Goal: Task Accomplishment & Management: Manage account settings

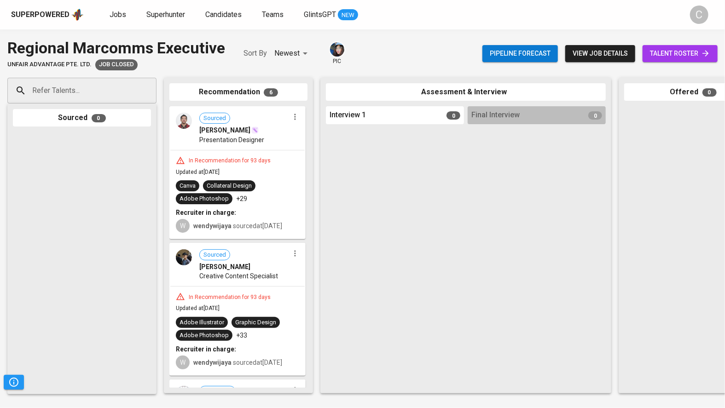
click at [151, 4] on div "Superpowered Jobs Superhunter Candidates Teams GlintsGPT NEW C" at bounding box center [362, 14] width 725 height 29
click at [167, 16] on span "Superhunter" at bounding box center [165, 14] width 39 height 9
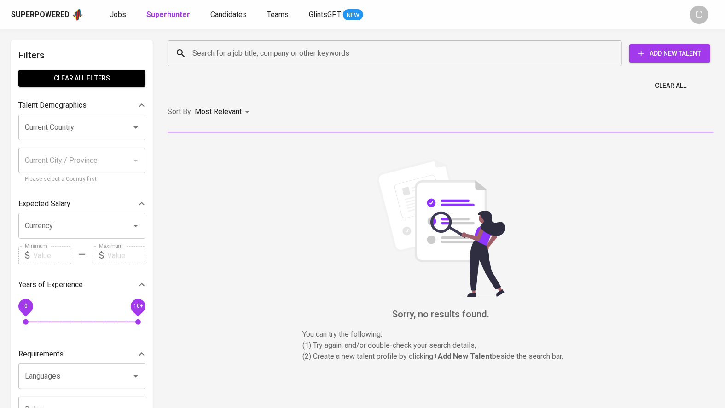
click at [215, 59] on input "Search for a job title, company or other keywords" at bounding box center [397, 53] width 414 height 17
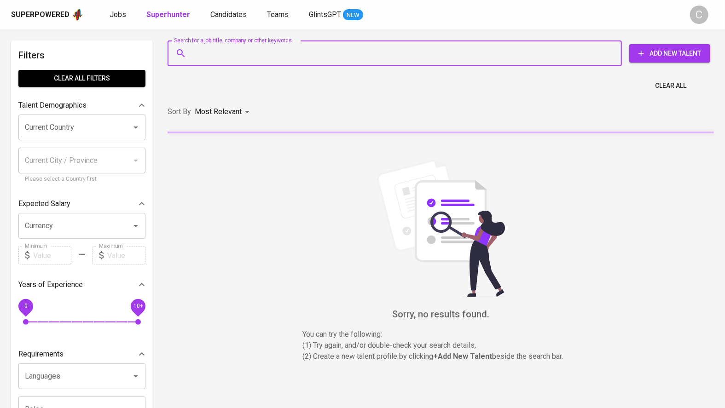
paste input "[EMAIL_ADDRESS][DOMAIN_NAME]"
type input "[EMAIL_ADDRESS][DOMAIN_NAME]"
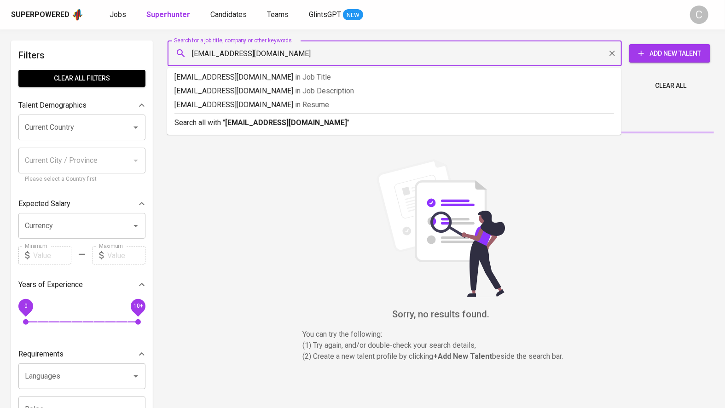
click at [256, 128] on li "Search all with " adzanibillian@gmail.com "" at bounding box center [394, 122] width 454 height 18
click at [243, 118] on div "Sort By Most Relevant MOST_RELEVANT" at bounding box center [441, 112] width 558 height 28
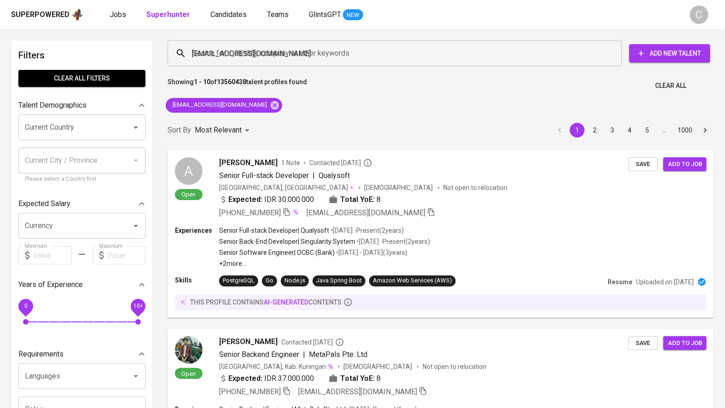
click at [235, 117] on div "Sort By Most Relevant MOST_RELEVANT 1 2 3 4 5 … 1000" at bounding box center [441, 130] width 558 height 28
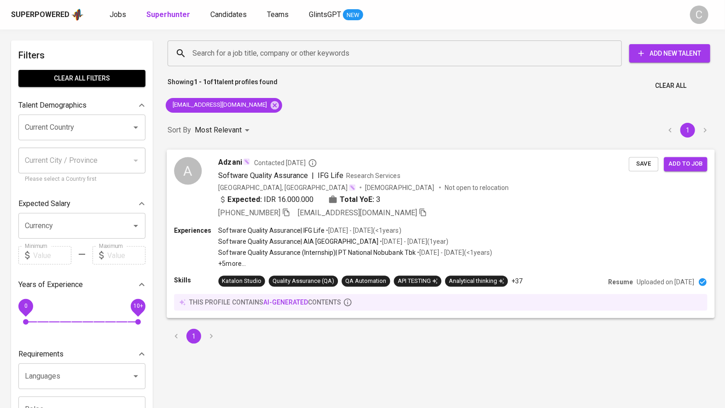
click at [460, 189] on div "Indonesia, DKI Jakarta Male Not open to relocation" at bounding box center [424, 187] width 411 height 9
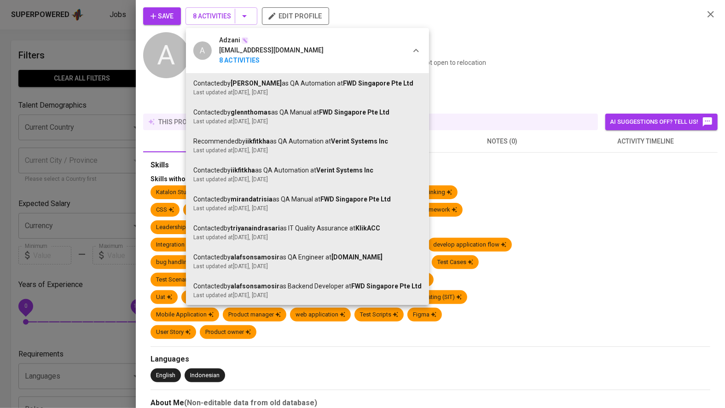
click at [142, 223] on div at bounding box center [362, 204] width 725 height 408
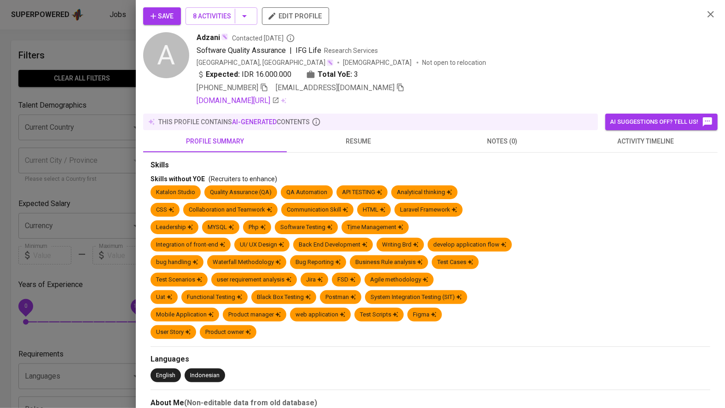
click at [142, 223] on div "Save 8 Activities edit profile A Adzani Contacted 2 years ago Software Quality …" at bounding box center [430, 204] width 589 height 408
click at [108, 195] on div at bounding box center [362, 204] width 725 height 408
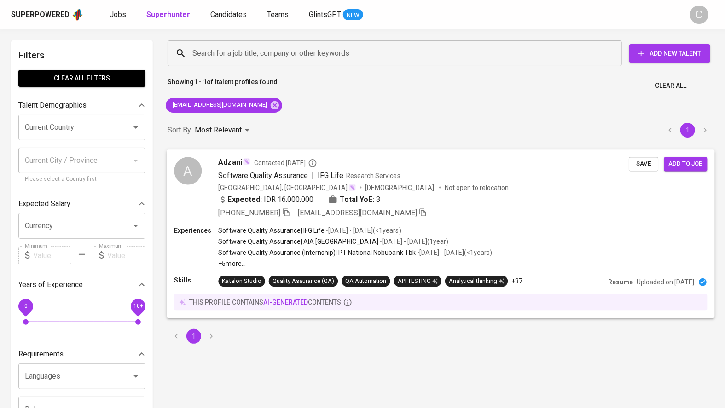
click at [634, 163] on span "Save" at bounding box center [643, 164] width 20 height 11
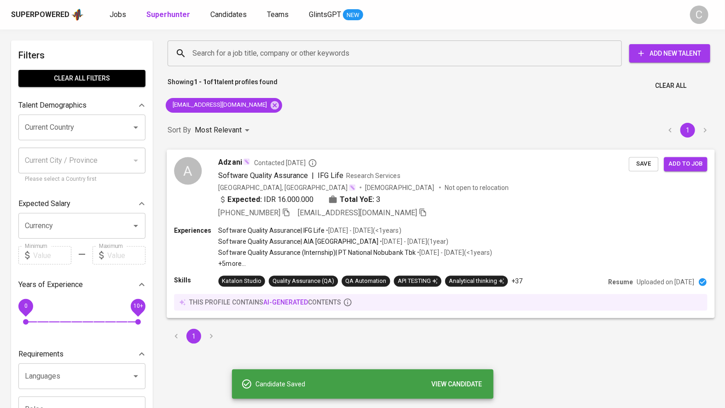
click at [697, 163] on span "Add to job" at bounding box center [685, 164] width 34 height 11
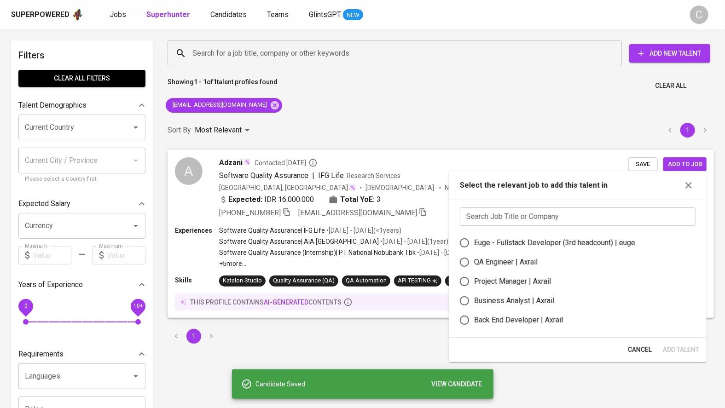
click at [577, 217] on input "text" at bounding box center [578, 217] width 236 height 18
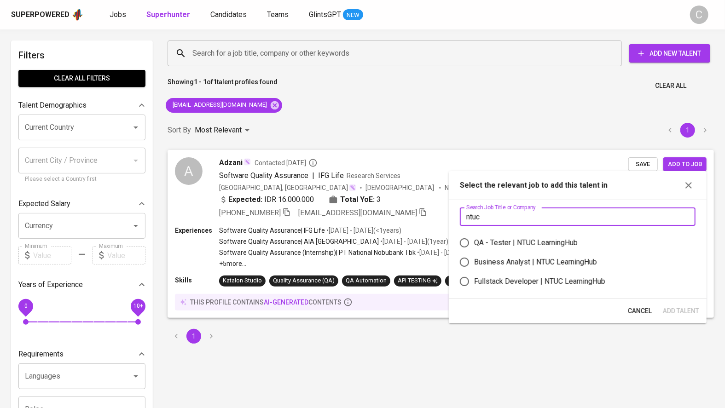
type input "ntuc"
click at [509, 244] on div "QA - Tester | NTUC LearningHub" at bounding box center [526, 243] width 104 height 11
click at [474, 244] on input "QA - Tester | NTUC LearningHub" at bounding box center [464, 242] width 19 height 19
radio input "true"
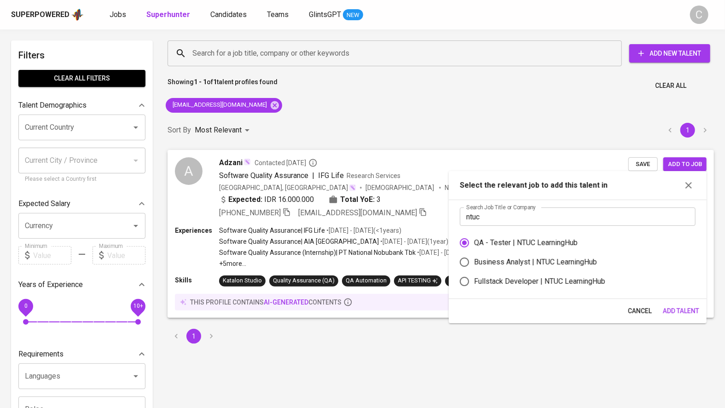
click at [680, 310] on span "Add Talent" at bounding box center [681, 312] width 36 height 12
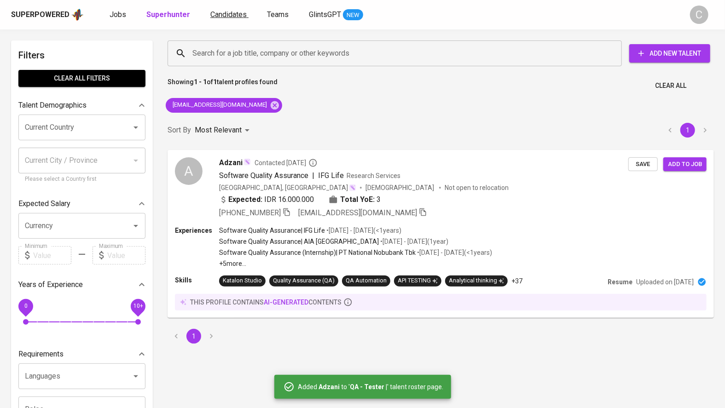
click at [213, 12] on span "Candidates" at bounding box center [228, 14] width 36 height 9
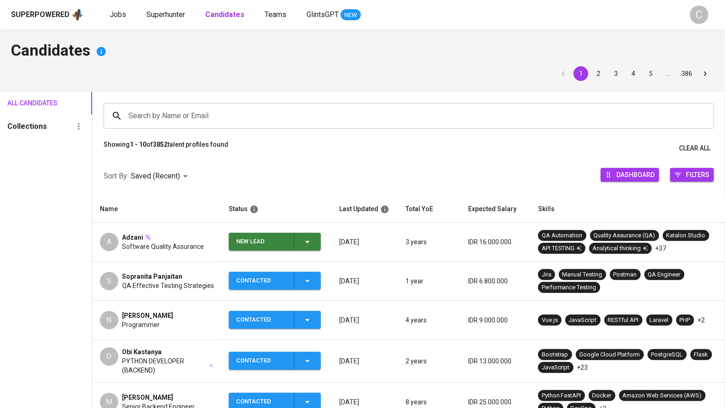
click at [317, 243] on span "New Lead" at bounding box center [274, 242] width 85 height 18
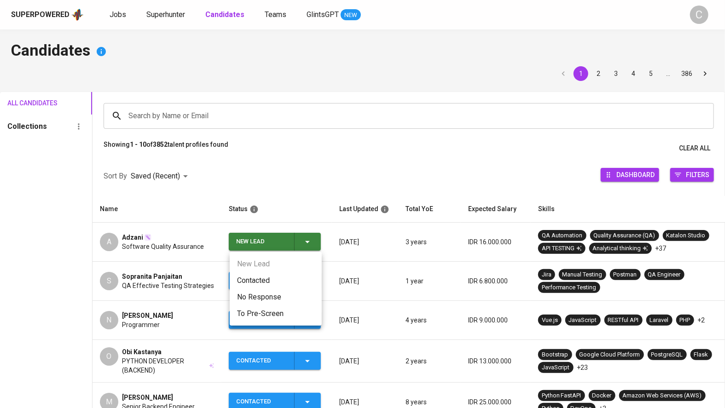
click at [265, 282] on li "Contacted" at bounding box center [276, 281] width 92 height 17
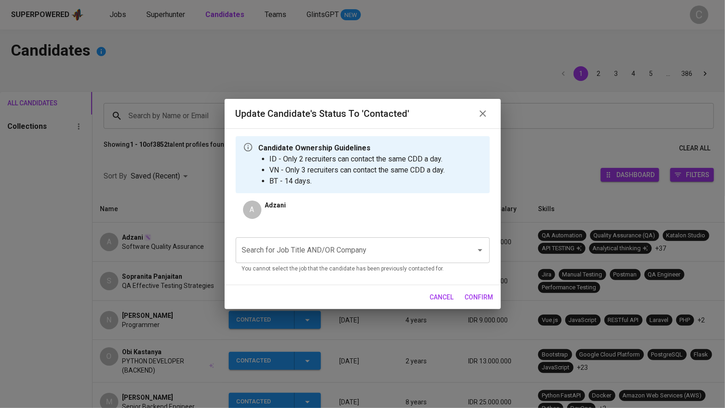
click at [286, 255] on input "Search for Job Title AND/OR Company" at bounding box center [350, 250] width 220 height 17
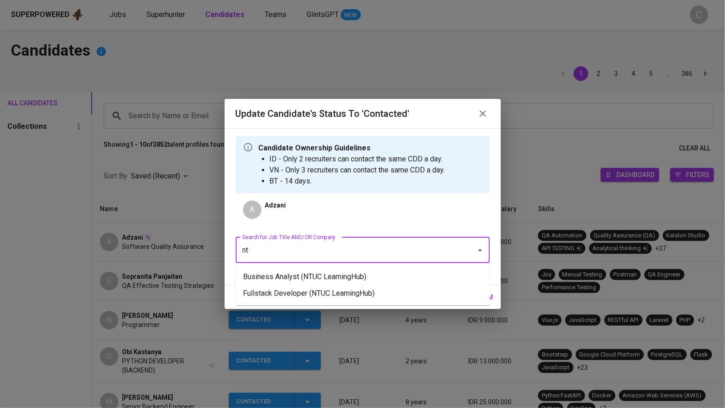
type input "n"
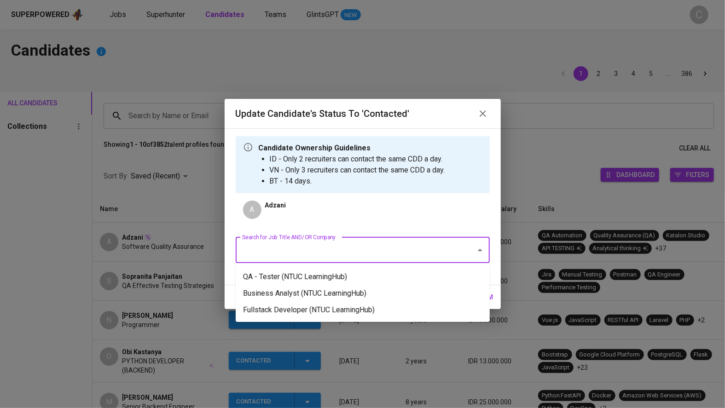
click at [281, 268] on ul "QA - Tester (NTUC LearningHub) Business Analyst (NTUC LearningHub) Fullstack De…" at bounding box center [363, 293] width 254 height 57
click at [285, 276] on li "QA - Tester (NTUC LearningHub)" at bounding box center [363, 277] width 254 height 17
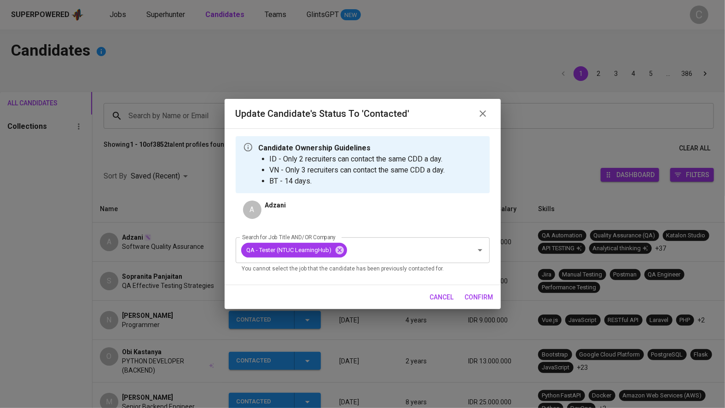
click at [481, 296] on span "confirm" at bounding box center [479, 298] width 29 height 12
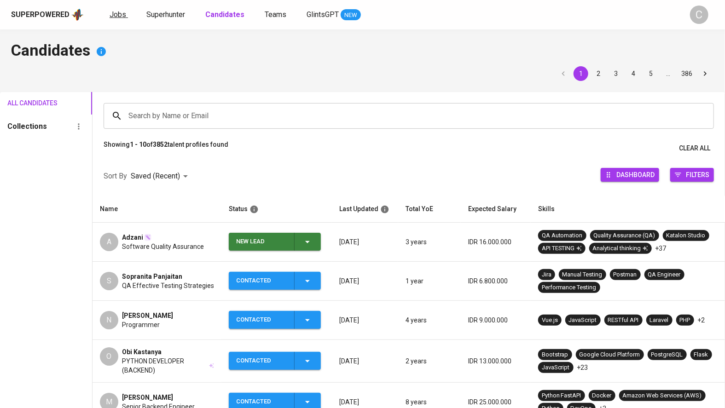
click at [115, 16] on span "Jobs" at bounding box center [118, 14] width 17 height 9
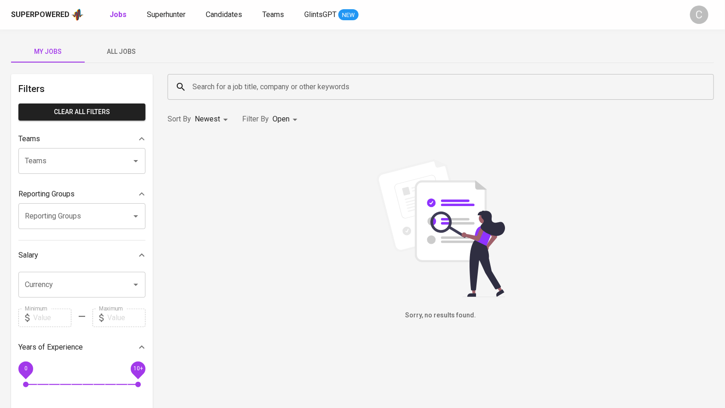
click at [113, 46] on span "All Jobs" at bounding box center [121, 52] width 63 height 12
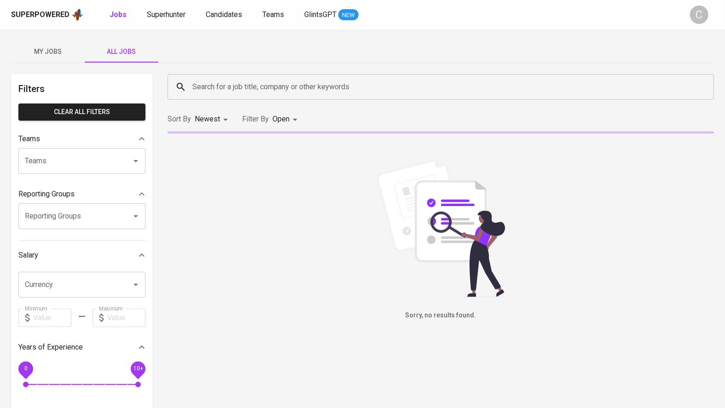
click at [243, 85] on input "Search for a job title, company or other keywords" at bounding box center [443, 86] width 506 height 17
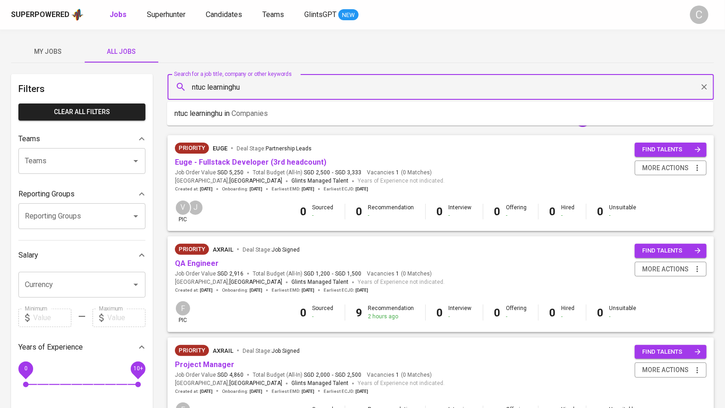
type input "ntuc learninghub"
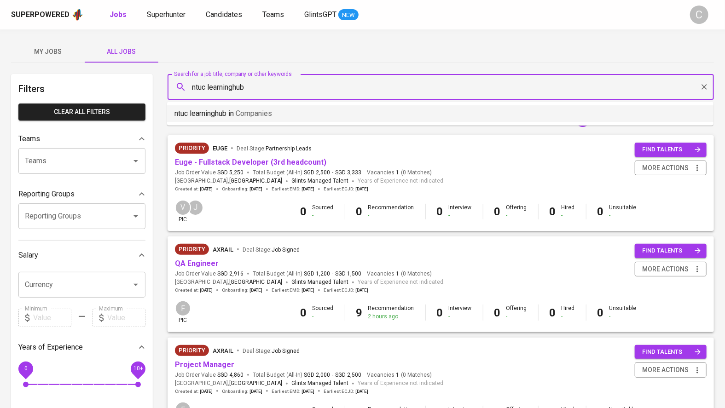
click at [219, 113] on p "ntuc learninghub in Companies" at bounding box center [223, 113] width 98 height 11
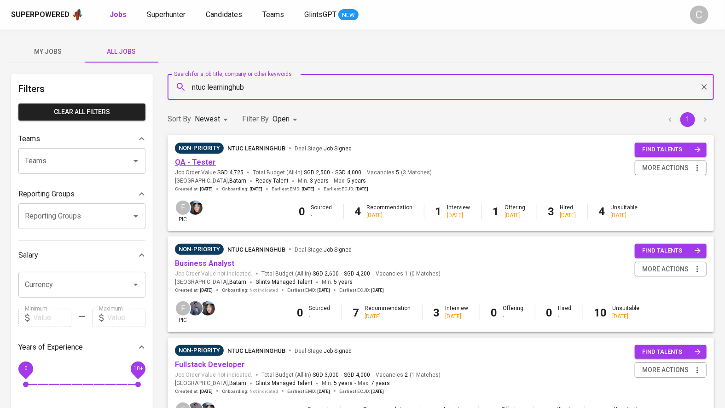
click at [196, 161] on link "QA - Tester" at bounding box center [195, 162] width 41 height 9
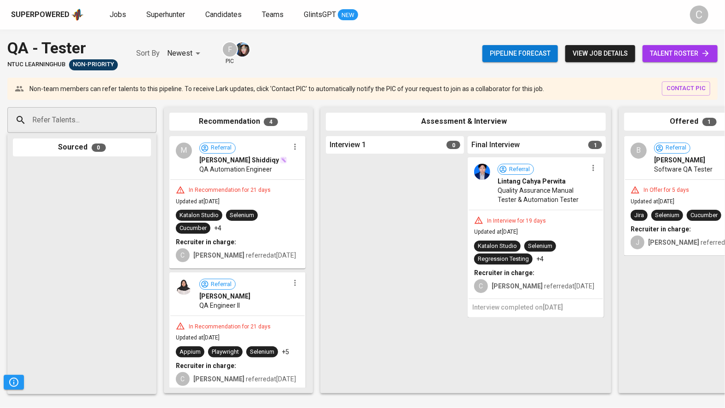
click at [671, 48] on span "talent roster" at bounding box center [680, 54] width 60 height 12
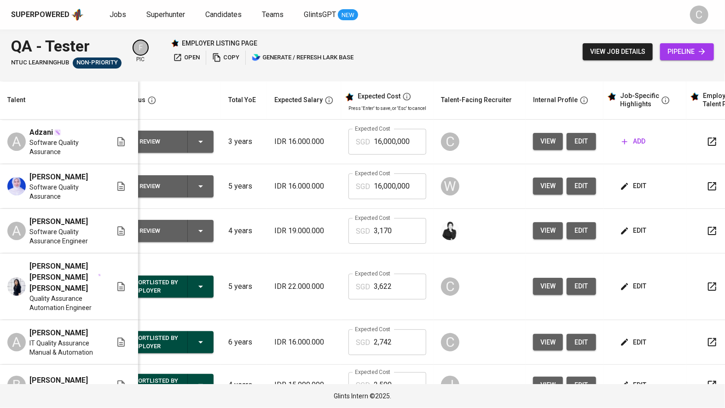
scroll to position [0, 8]
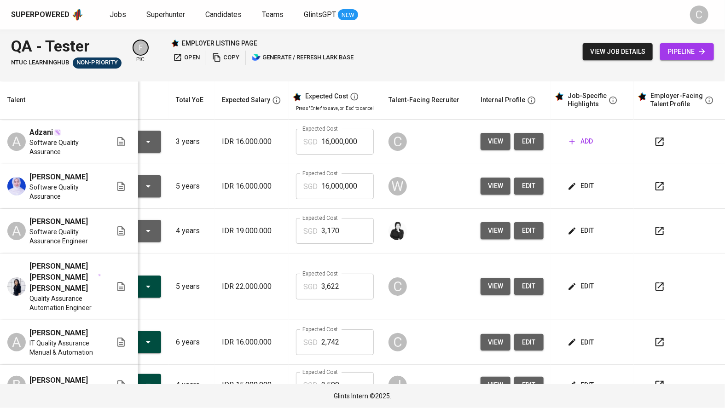
click at [528, 142] on span "edit" at bounding box center [529, 142] width 15 height 12
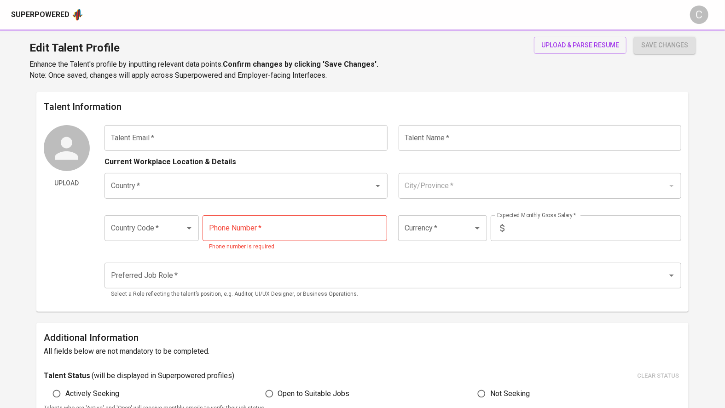
type input "[EMAIL_ADDRESS][DOMAIN_NAME]"
type input "Adzani"
type input "[GEOGRAPHIC_DATA]"
type input "[GEOGRAPHIC_DATA], [GEOGRAPHIC_DATA]"
type input "+62"
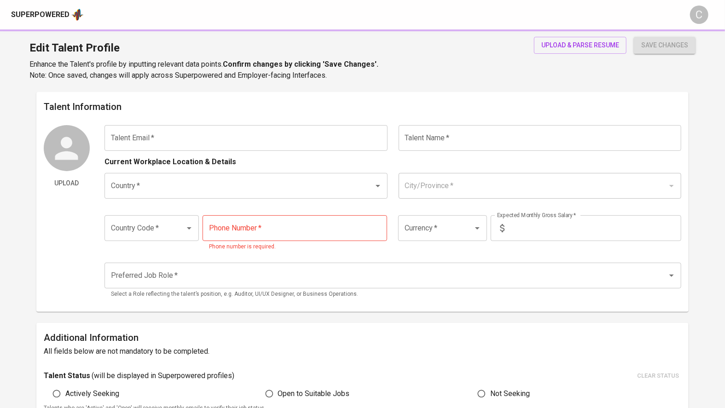
type input "[PHONE_NUMBER]"
type input "IDR"
radio input "true"
type input "3"
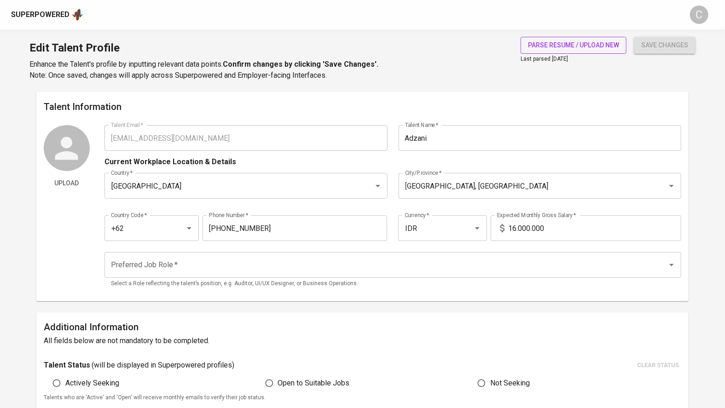
click at [558, 43] on span "parse resume / upload new" at bounding box center [573, 46] width 91 height 12
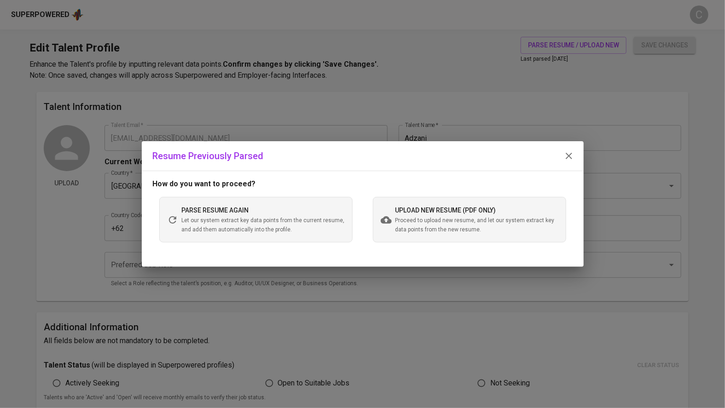
click at [429, 212] on span "upload new resume (pdf only)" at bounding box center [445, 210] width 101 height 7
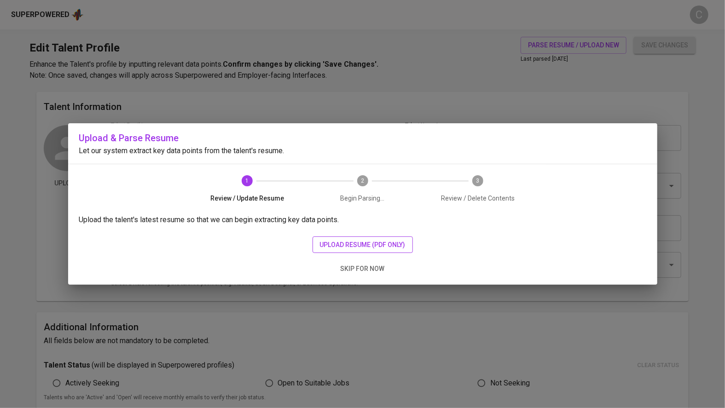
click at [363, 243] on span "upload resume (pdf only)" at bounding box center [363, 245] width 86 height 12
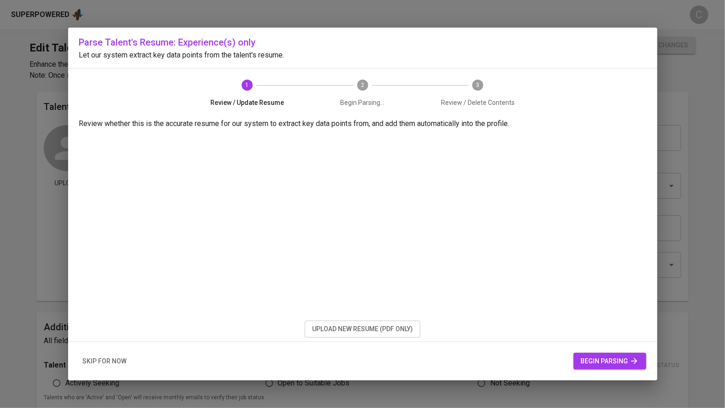
click at [592, 362] on span "begin parsing" at bounding box center [610, 362] width 58 height 12
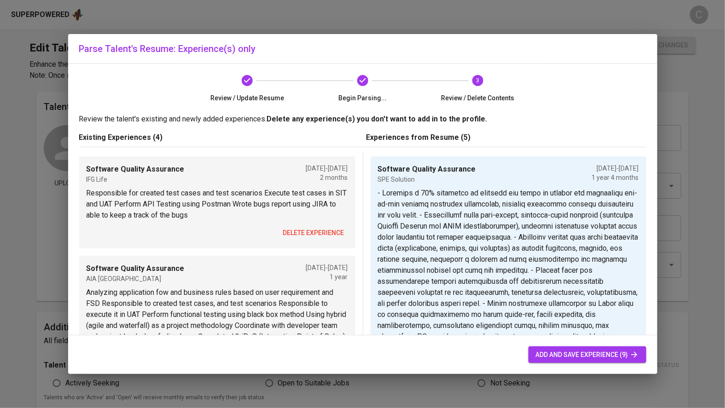
click at [226, 168] on div "Software Quality Assurance IFG Life [DATE] - [DATE] 2 months" at bounding box center [217, 174] width 261 height 20
click at [325, 232] on span "delete experience" at bounding box center [313, 233] width 61 height 12
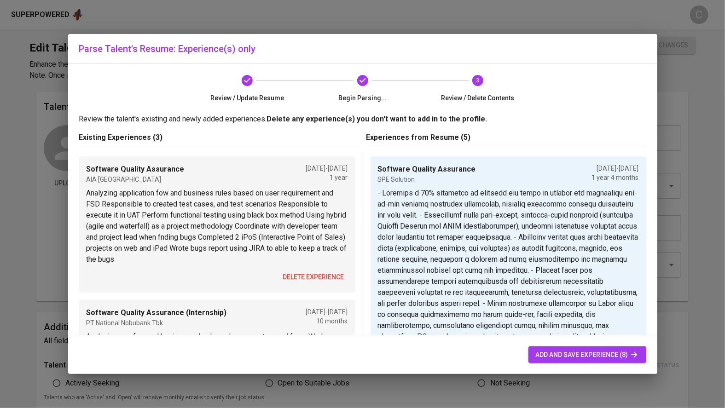
click at [313, 272] on span "delete experience" at bounding box center [313, 278] width 61 height 12
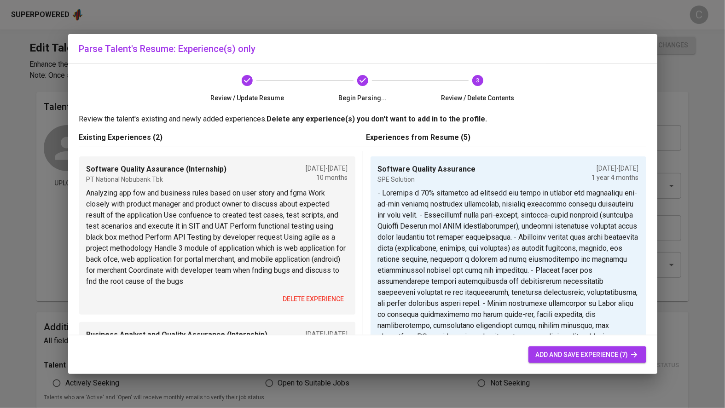
click at [311, 297] on span "delete experience" at bounding box center [313, 300] width 61 height 12
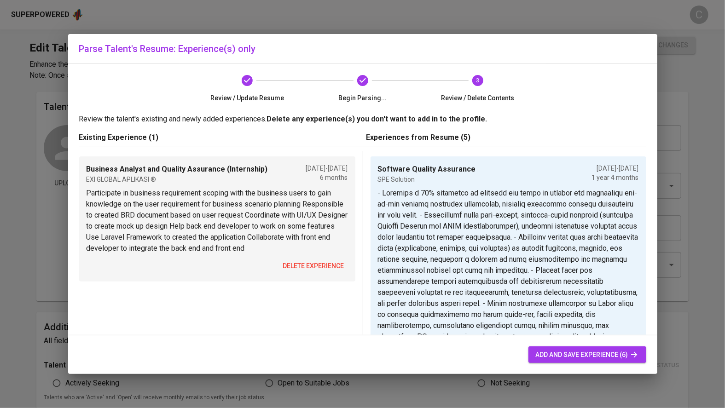
click at [311, 261] on span "delete experience" at bounding box center [313, 267] width 61 height 12
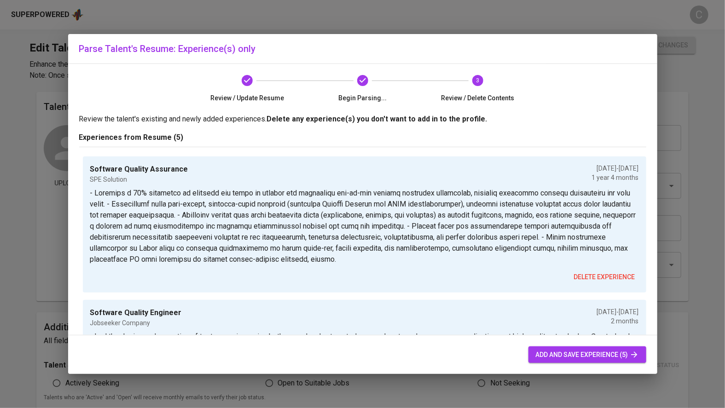
click at [558, 354] on span "add and save experience (5)" at bounding box center [587, 355] width 103 height 12
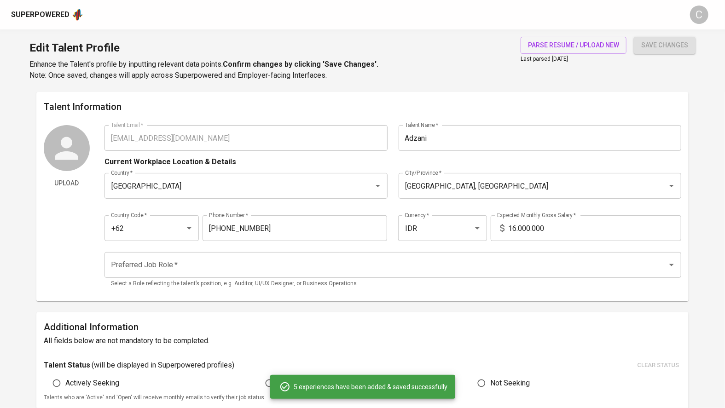
type input "SPE Solution"
type input "[DATE]"
type textarea "- Achieved a 91% reduction in critical bug rates by leading and optimizing end-…"
type input "Software Quality Engineer"
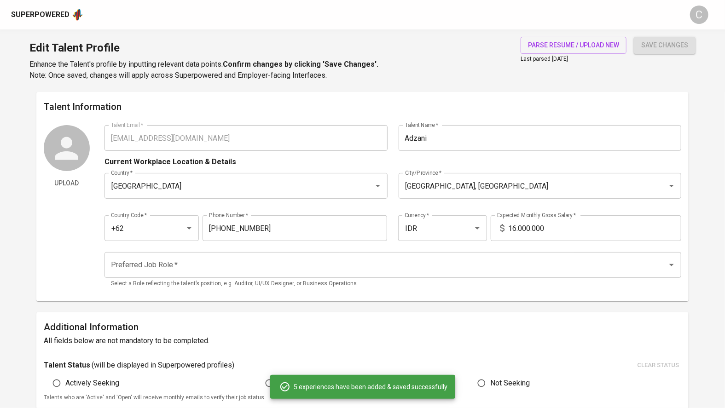
type input "Jobseeker Company"
type input "[DATE]"
type textarea "- Led the design and execution of test scenarios, using both manual and automat…"
type input "Software Quality Assurance"
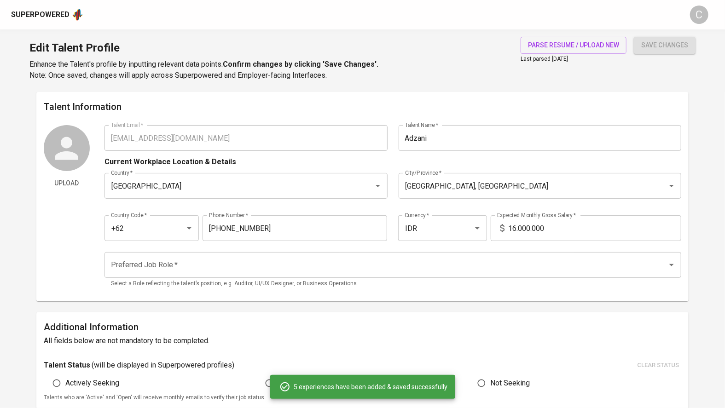
type input "IFG Life"
type input "[DATE]"
type textarea "- Developed and executed comprehensive API test cases for System Integration Te…"
type input "Software Quality Assurance"
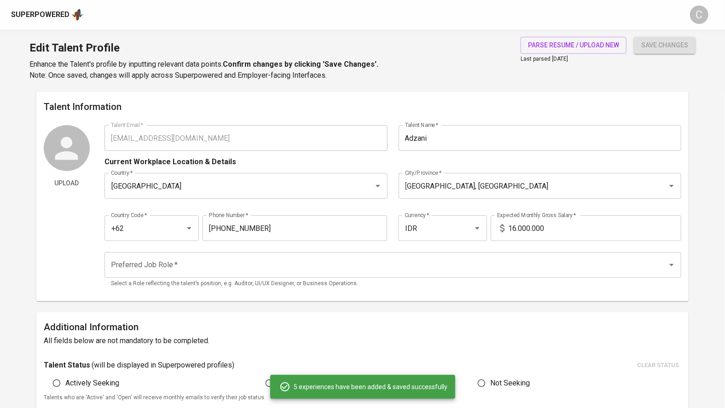
type input "AIA [GEOGRAPHIC_DATA]"
type input "[DATE]"
type textarea "- Delivered two Interactive Point of Sales (iPoS) projects on schedule, even wi…"
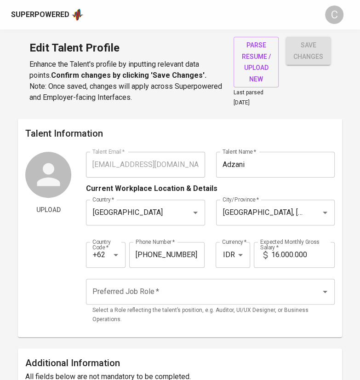
click at [278, 173] on input "Adzani" at bounding box center [275, 165] width 119 height 26
paste input "Billian Suwardi"
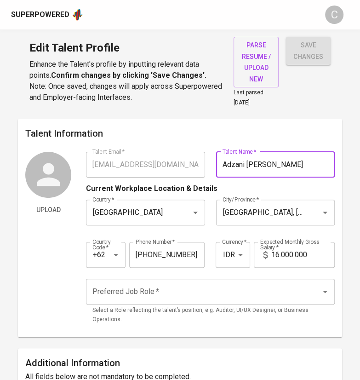
type input "Adzani [PERSON_NAME]"
click at [199, 294] on input "Preferred Job Role   *" at bounding box center [197, 291] width 215 height 17
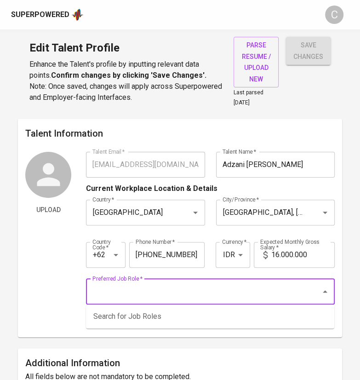
type input "a"
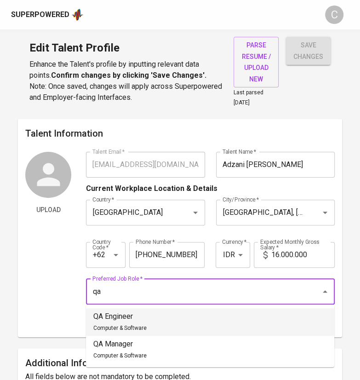
click at [157, 318] on li "QA Engineer Computer & Software" at bounding box center [210, 322] width 249 height 28
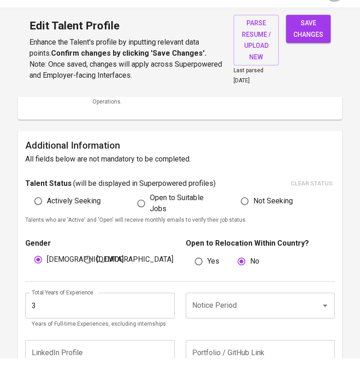
scroll to position [199, 0]
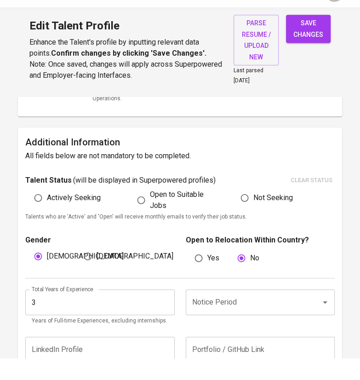
type input "QA Engineer"
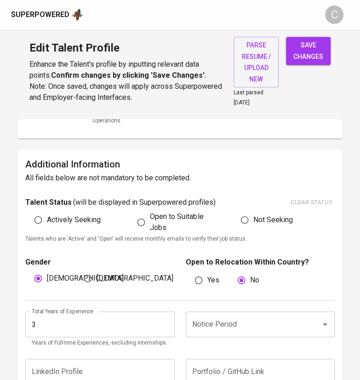
click at [58, 319] on input "3" at bounding box center [99, 325] width 149 height 26
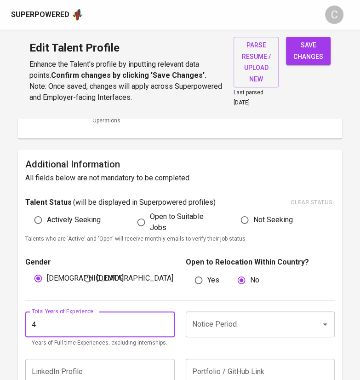
type input "4"
click at [237, 322] on input "Notice Period" at bounding box center [247, 324] width 115 height 17
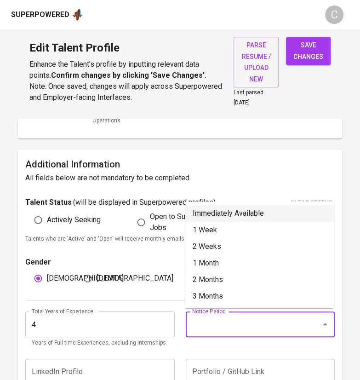
click at [220, 206] on li "Immediately Available" at bounding box center [260, 213] width 149 height 17
type input "Immediately Available"
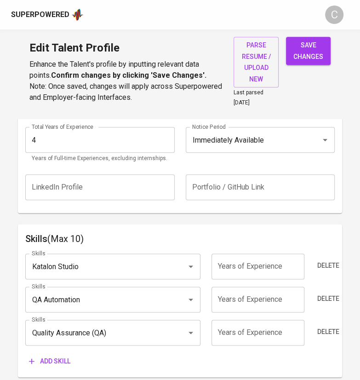
scroll to position [388, 0]
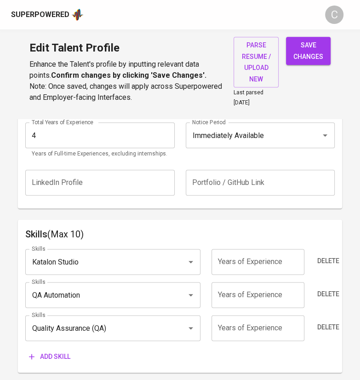
click at [49, 356] on span "Add skill" at bounding box center [49, 357] width 41 height 12
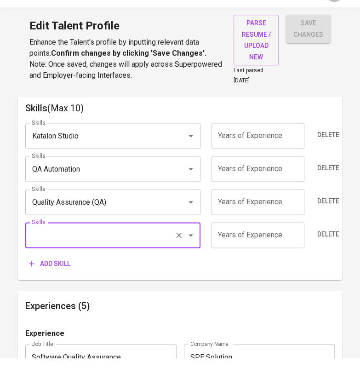
scroll to position [546, 0]
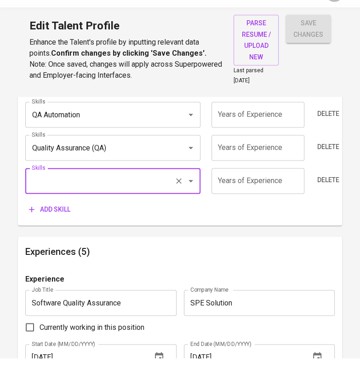
click at [240, 164] on input "number" at bounding box center [258, 170] width 93 height 26
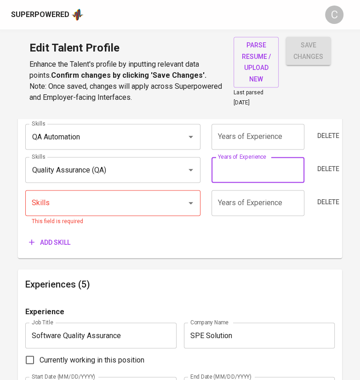
click at [64, 204] on input "Skills" at bounding box center [99, 202] width 141 height 17
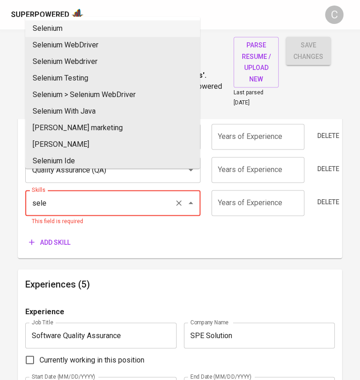
click at [53, 33] on li "Selenium" at bounding box center [112, 28] width 175 height 17
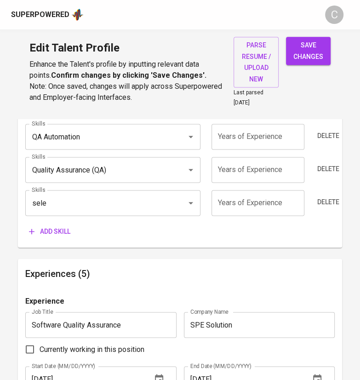
type input "Selenium"
click at [47, 233] on span "Add skill" at bounding box center [49, 232] width 41 height 12
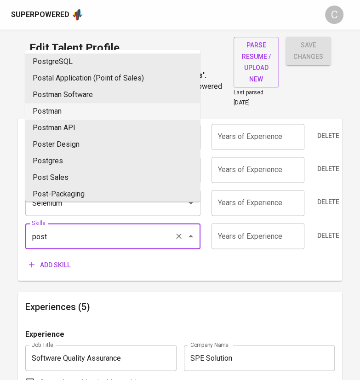
click at [47, 114] on li "Postman" at bounding box center [112, 111] width 175 height 17
type input "Postman"
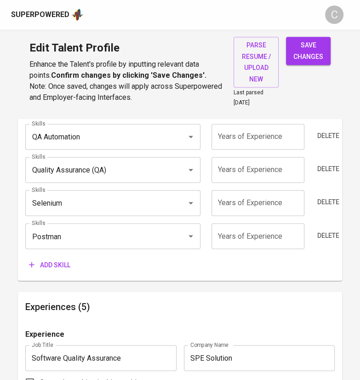
click at [50, 263] on span "Add skill" at bounding box center [49, 265] width 41 height 12
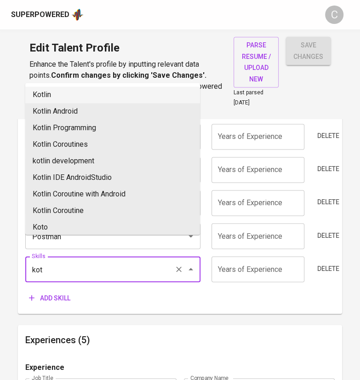
click at [50, 88] on li "Kotlin" at bounding box center [112, 95] width 175 height 17
type input "Kotlin"
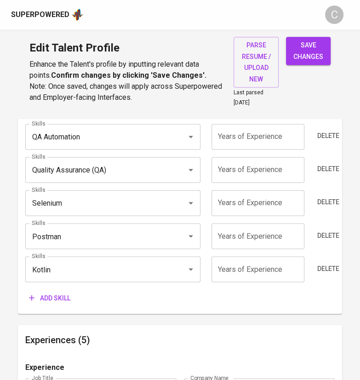
click at [64, 267] on input "Kotlin" at bounding box center [99, 269] width 141 height 17
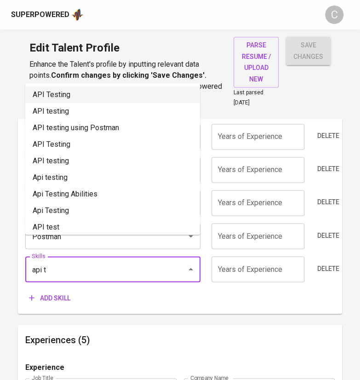
click at [41, 92] on li "API Testing" at bounding box center [112, 95] width 175 height 17
type input "API Testing"
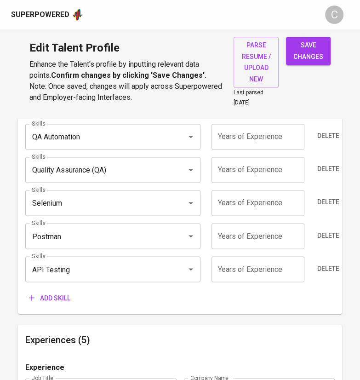
click at [56, 293] on span "Add skill" at bounding box center [49, 298] width 41 height 12
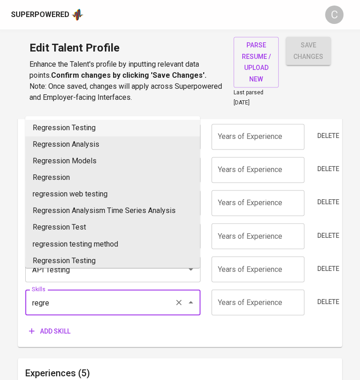
click at [65, 125] on li "Regression Testing" at bounding box center [112, 128] width 175 height 17
type input "Regression Testing"
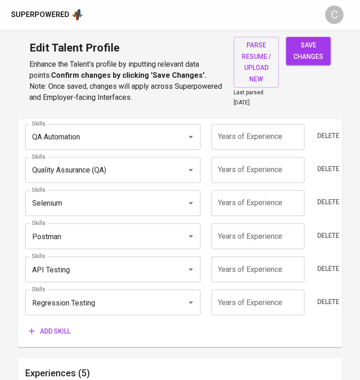
click at [259, 300] on input "number" at bounding box center [258, 303] width 93 height 26
type input "2"
click at [242, 266] on input "number" at bounding box center [258, 269] width 93 height 26
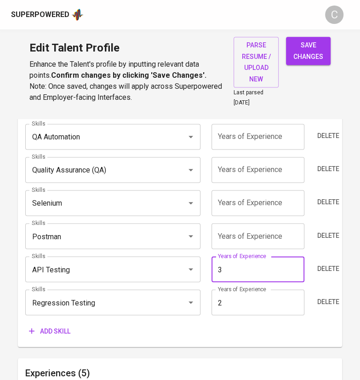
type input "3"
click at [233, 233] on input "number" at bounding box center [258, 236] width 93 height 26
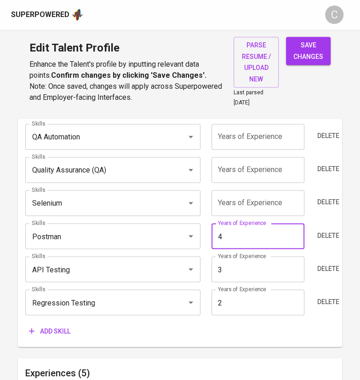
type input "4"
click at [263, 205] on input "number" at bounding box center [258, 203] width 93 height 26
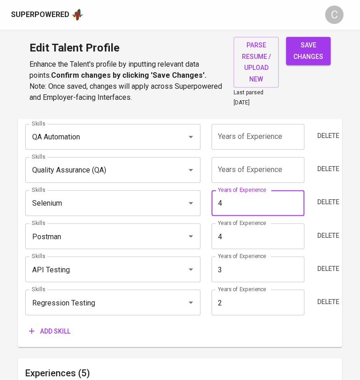
type input "4"
click at [290, 166] on input "number" at bounding box center [258, 170] width 93 height 26
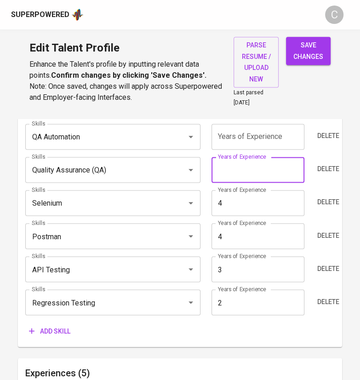
click at [261, 297] on input "2" at bounding box center [258, 303] width 93 height 26
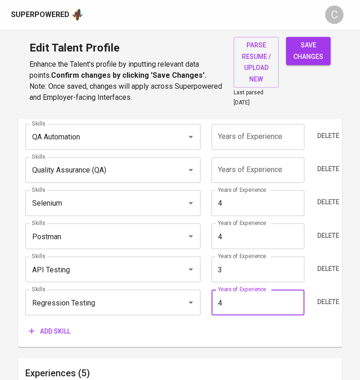
type input "4"
click at [266, 266] on input "3" at bounding box center [258, 269] width 93 height 26
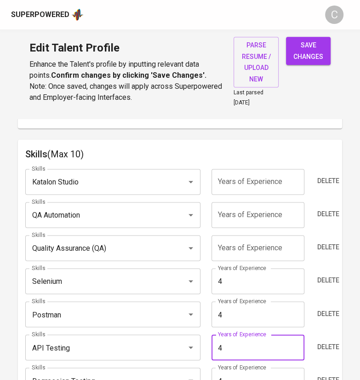
scroll to position [467, 0]
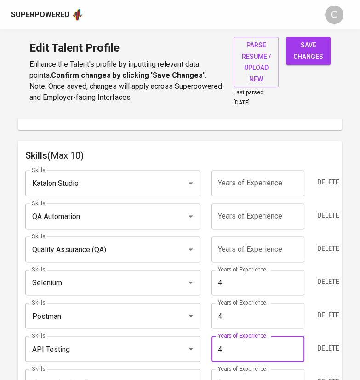
type input "4"
click at [263, 246] on input "number" at bounding box center [258, 250] width 93 height 26
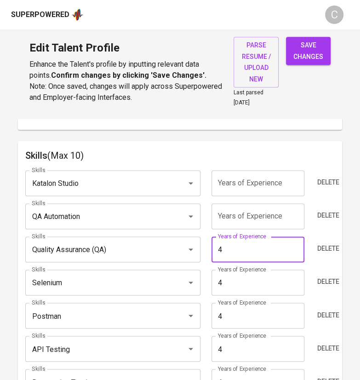
type input "4"
click at [253, 216] on input "number" at bounding box center [258, 216] width 93 height 26
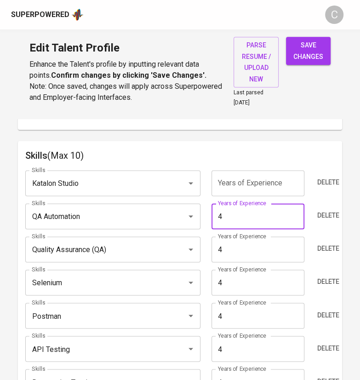
type input "4"
click at [261, 177] on input "number" at bounding box center [258, 183] width 93 height 26
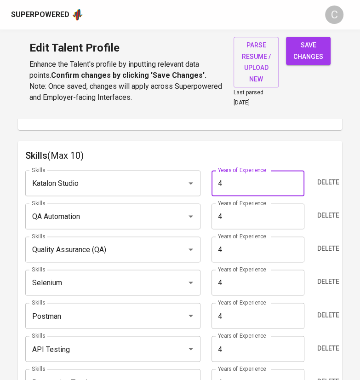
type input "4"
click at [254, 218] on input "4" at bounding box center [258, 216] width 93 height 26
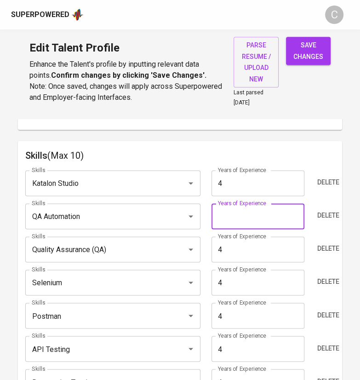
type input "3"
type input "4"
click at [335, 212] on span "Delete" at bounding box center [329, 216] width 22 height 12
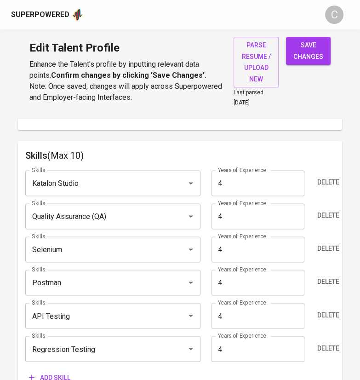
click at [144, 178] on input "Katalon Studio" at bounding box center [99, 182] width 141 height 17
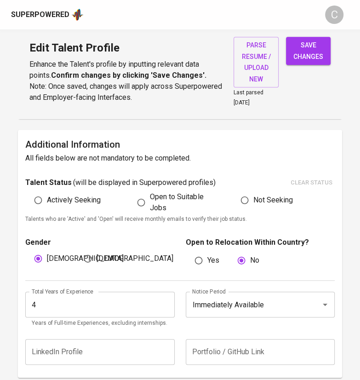
scroll to position [213, 0]
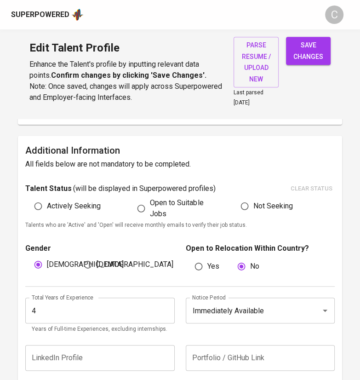
click at [304, 59] on span "save changes" at bounding box center [309, 51] width 30 height 23
type input "Regression Testing"
type input "API Testing"
type input "Postman"
type input "Selenium"
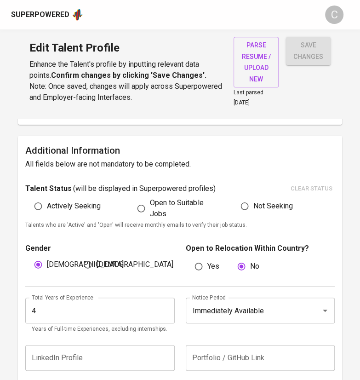
type input "Quality Assurance (QA)"
type input "Katalon Studio"
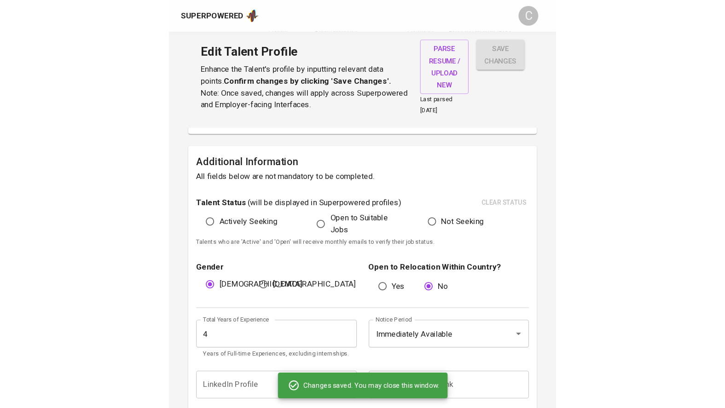
scroll to position [188, 0]
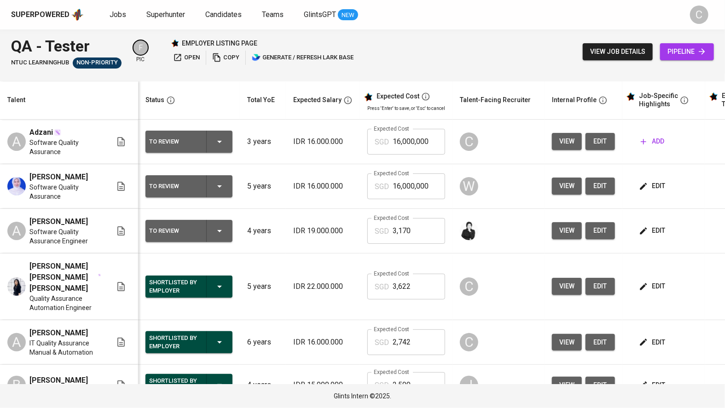
click at [187, 55] on span "open" at bounding box center [186, 57] width 27 height 11
click at [648, 142] on span "add" at bounding box center [652, 142] width 23 height 12
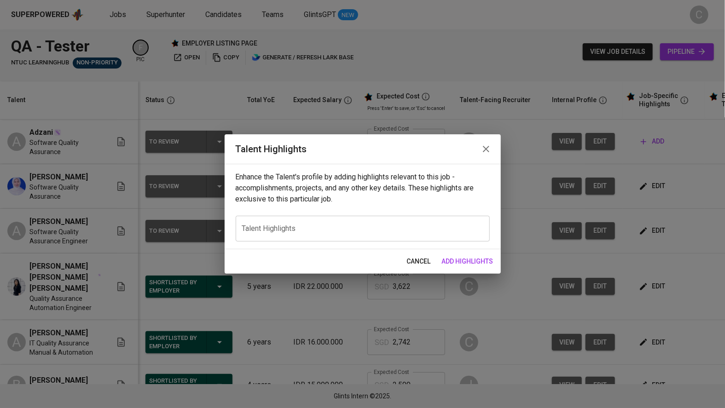
click at [328, 225] on textarea at bounding box center [362, 229] width 241 height 9
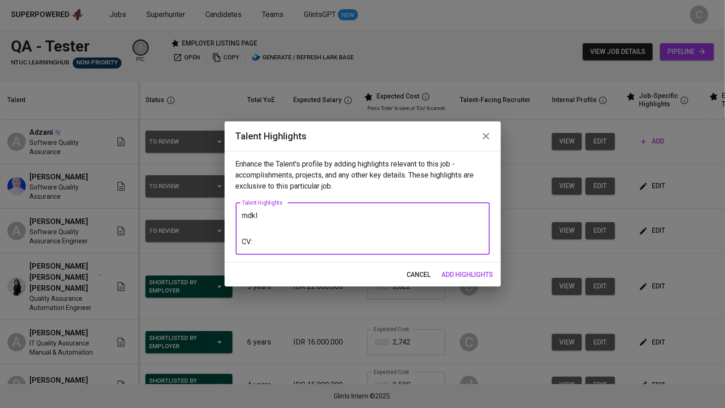
paste textarea "https://glints.sg.larksuite.com/wiki/CymdwcGqIiEc2LkaKY1l4341gqg?from=from_copy…"
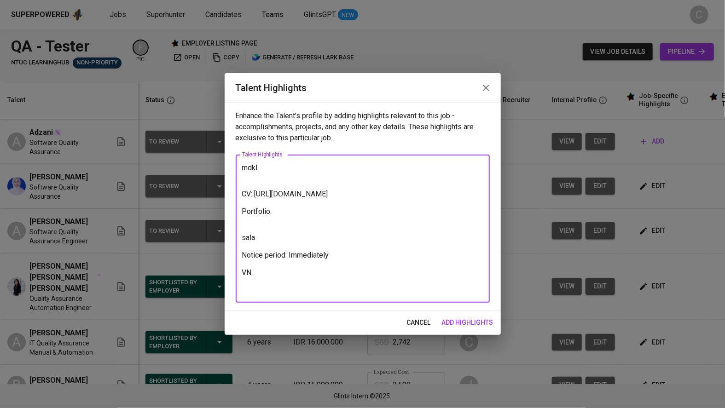
type textarea "mdkl CV: https://glints.sg.larksuite.com/wiki/CymdwcGqIiEc2LkaKY1l4341gqg?from=…"
click at [458, 319] on span "add highlights" at bounding box center [468, 323] width 52 height 12
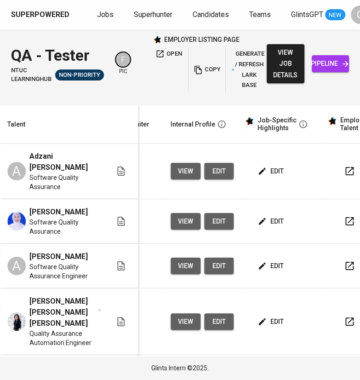
click at [273, 175] on span "edit" at bounding box center [272, 172] width 24 height 12
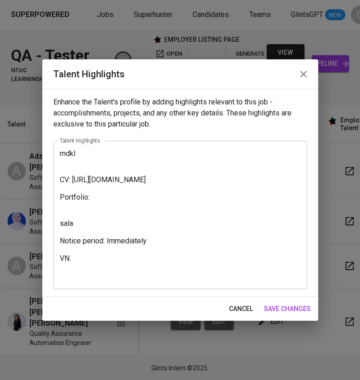
click at [90, 156] on textarea "mdkl CV: https://glints.sg.larksuite.com/wiki/CymdwcGqIiEc2LkaKY1l4341gqg?from=…" at bounding box center [180, 214] width 241 height 131
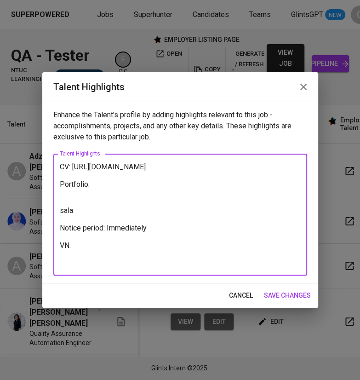
click at [57, 168] on div "CV: https://glints.sg.larksuite.com/wiki/CymdwcGqIiEc2LkaKY1l4341gqg?from=from_…" at bounding box center [180, 215] width 254 height 122
click at [61, 163] on textarea "CV: https://glints.sg.larksuite.com/wiki/CymdwcGqIiEc2LkaKY1l4341gqg?from=from_…" at bounding box center [180, 215] width 241 height 105
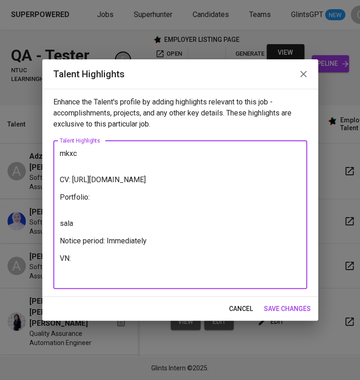
paste textarea "Here’s the version rewritten without em dashes and in a more natural, conversat…"
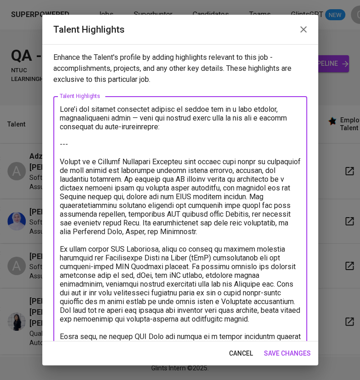
drag, startPoint x: 163, startPoint y: 135, endPoint x: 64, endPoint y: 132, distance: 99.0
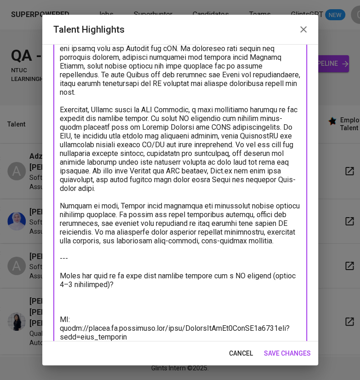
scroll to position [245, 0]
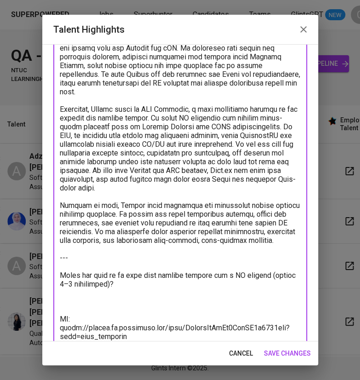
click at [121, 292] on textarea at bounding box center [180, 144] width 241 height 569
drag, startPoint x: 121, startPoint y: 292, endPoint x: 55, endPoint y: 266, distance: 71.5
click at [55, 266] on div "x Talent Highlights" at bounding box center [180, 144] width 254 height 586
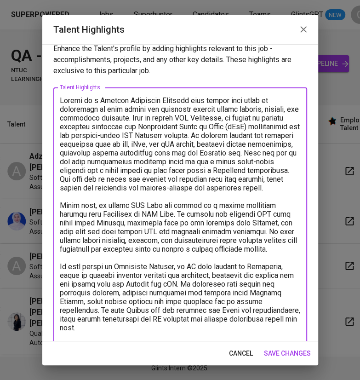
scroll to position [0, 0]
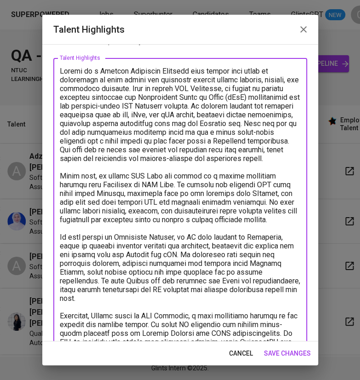
click at [60, 64] on div "x Talent Highlights" at bounding box center [180, 337] width 254 height 559
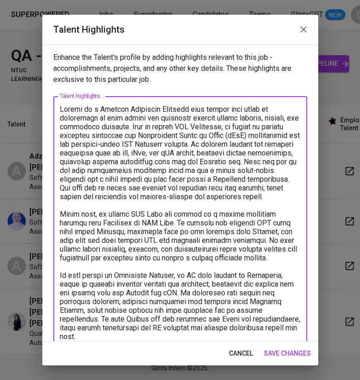
click at [63, 112] on textarea at bounding box center [180, 376] width 241 height 542
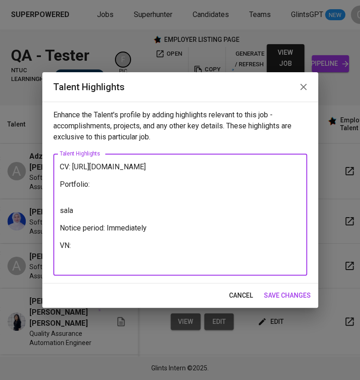
click at [59, 165] on div "CV: https://glints.sg.larksuite.com/wiki/CymdwcGqIiEc2LkaKY1l4341gqg?from=from_…" at bounding box center [180, 215] width 254 height 122
click at [60, 165] on textarea "CV: https://glints.sg.larksuite.com/wiki/CymdwcGqIiEc2LkaKY1l4341gqg?from=from_…" at bounding box center [180, 215] width 241 height 105
paste textarea "Adzani is a Quality Assurance Engineer with around four years of experience in …"
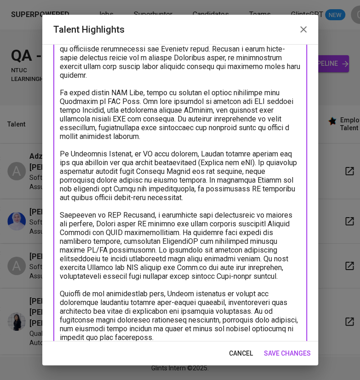
scroll to position [165, 0]
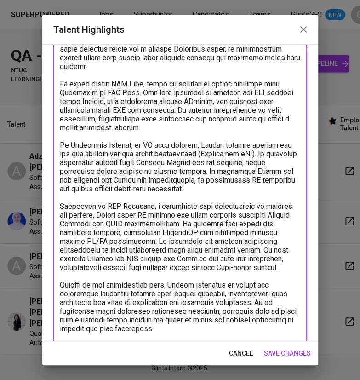
click at [203, 314] on textarea at bounding box center [180, 189] width 241 height 499
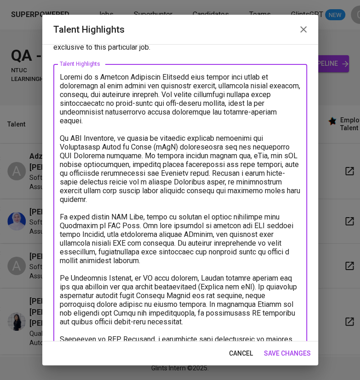
scroll to position [32, 0]
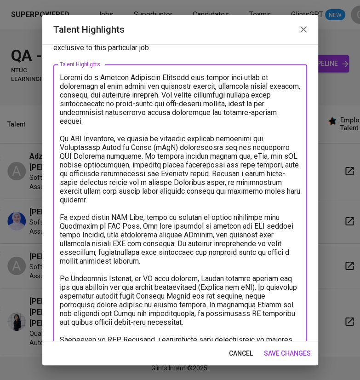
click at [161, 246] on textarea at bounding box center [180, 300] width 241 height 455
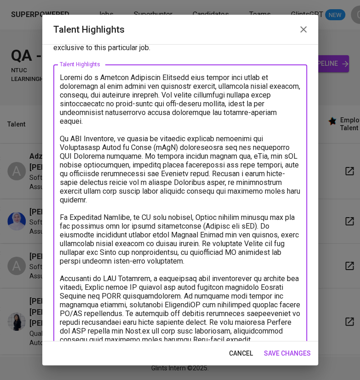
click at [213, 228] on textarea at bounding box center [180, 270] width 241 height 394
paste textarea "He also led the design and execution of test scenarios, applying both manual an…"
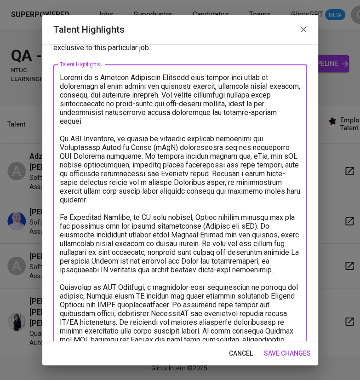
drag, startPoint x: 295, startPoint y: 251, endPoint x: 90, endPoint y: 243, distance: 204.6
click at [90, 243] on textarea at bounding box center [180, 274] width 241 height 402
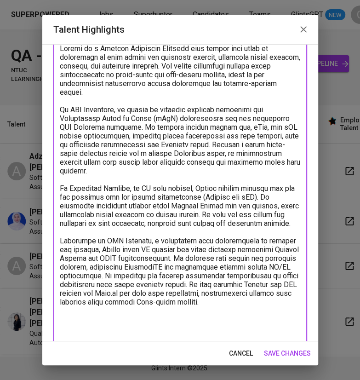
scroll to position [61, 0]
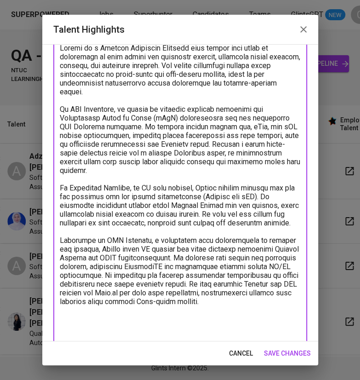
click at [165, 232] on textarea at bounding box center [180, 241] width 241 height 394
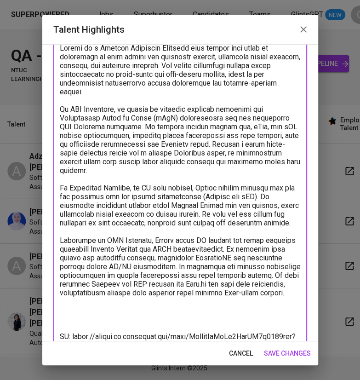
click at [93, 295] on textarea at bounding box center [180, 236] width 241 height 385
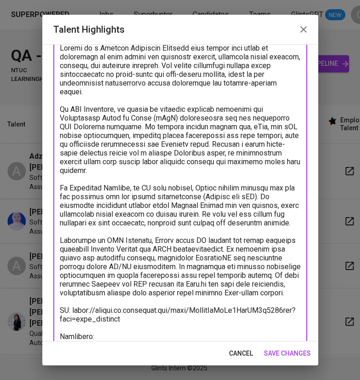
scroll to position [138, 0]
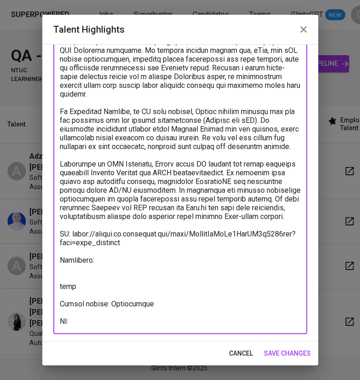
click at [87, 264] on textarea at bounding box center [180, 146] width 241 height 359
paste textarea "https://github.com/Seizuka"
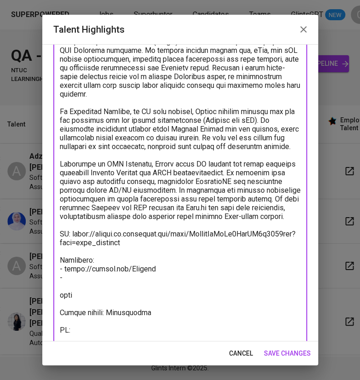
paste textarea "https://seizuka.medium.com"
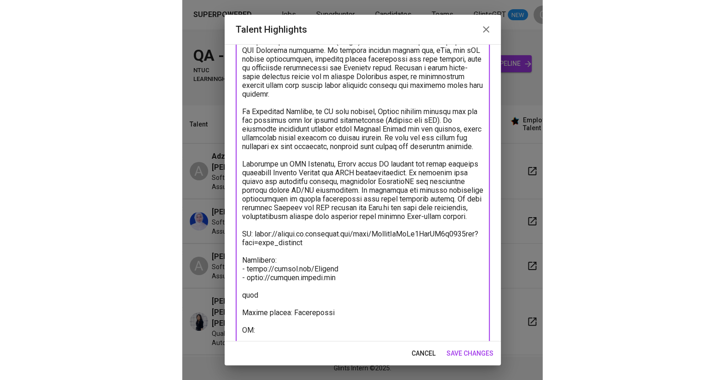
scroll to position [146, 0]
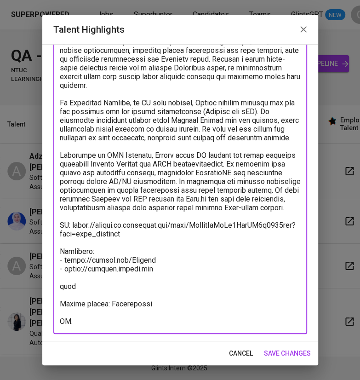
click at [113, 318] on textarea at bounding box center [180, 142] width 241 height 367
paste textarea "https://glints.sg.larksuite.com/minutes/obsgbe195v38b4p75f94ndaj"
type textarea "Adzani is a Quality Assurance Engineer with around four years of experience in …"
click at [301, 353] on span "save changes" at bounding box center [287, 354] width 47 height 12
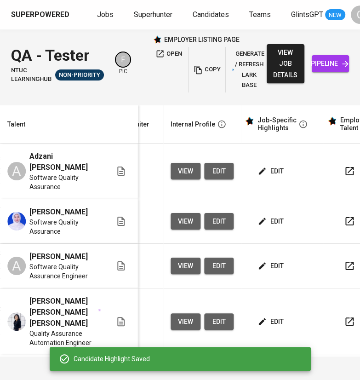
click at [327, 0] on html "Superpowered Jobs Superhunter Candidates Teams GlintsGPT NEW C QA - Tester NTUC…" at bounding box center [180, 190] width 360 height 380
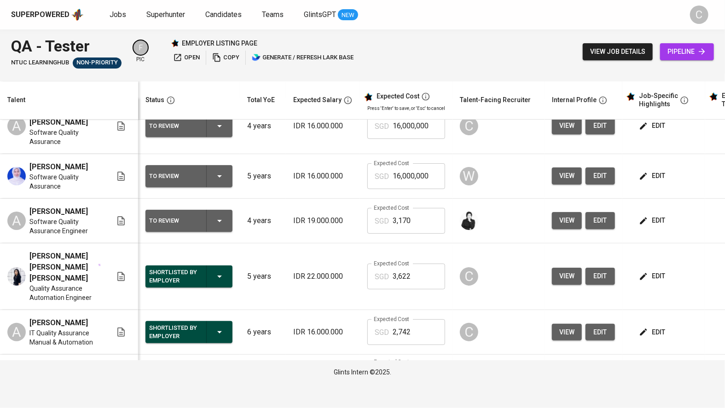
scroll to position [0, 0]
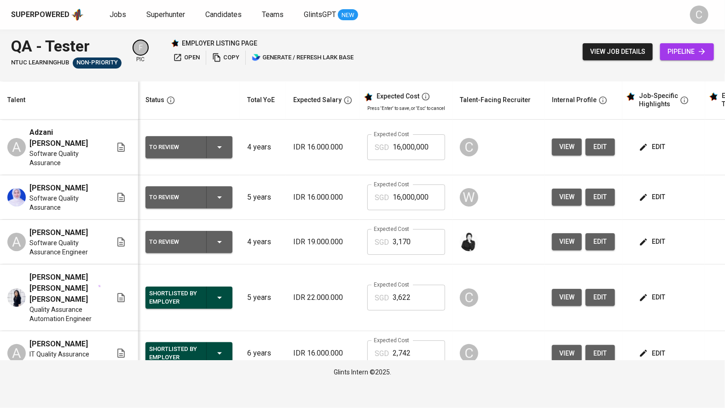
click at [360, 150] on span "edit" at bounding box center [600, 147] width 15 height 12
click at [360, 145] on span "edit" at bounding box center [653, 147] width 24 height 12
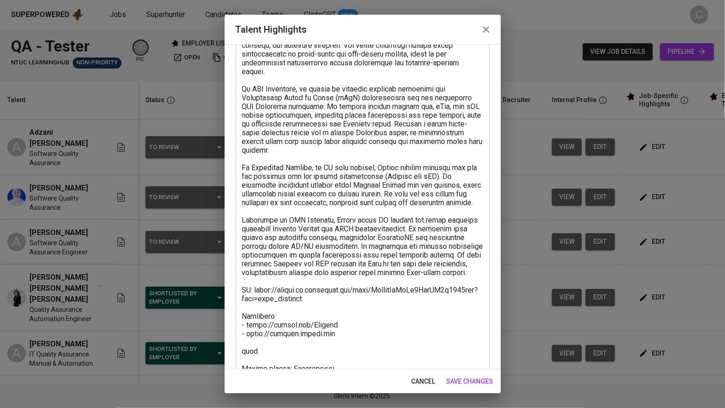
scroll to position [118, 0]
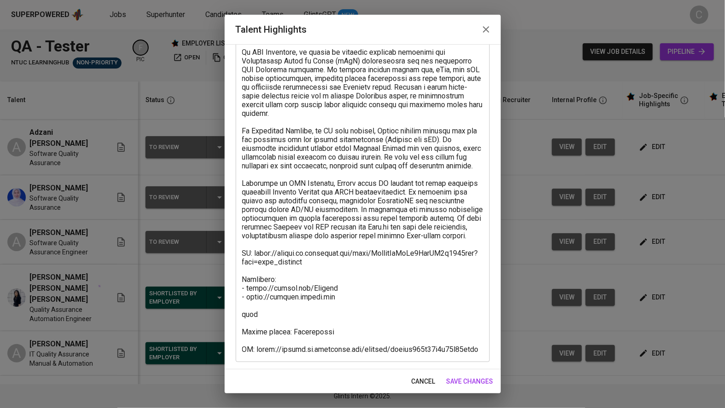
click at [269, 317] on textarea at bounding box center [362, 170] width 241 height 367
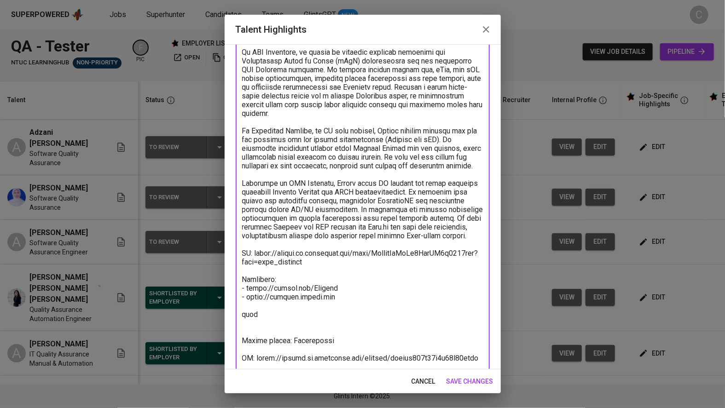
paste textarea "Total Monthly Salary 2670.27 SGD Recruitment Service 287.70 SGD Talent Salary 1…"
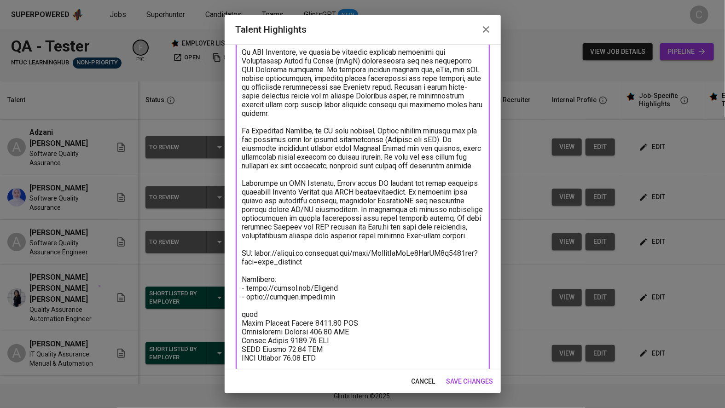
scroll to position [138, 0]
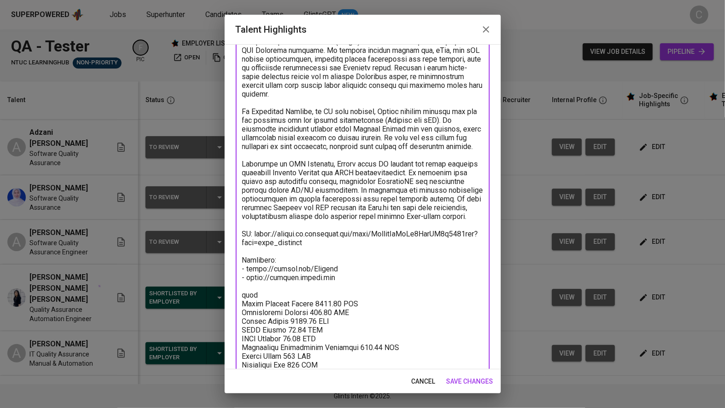
click at [257, 293] on textarea at bounding box center [362, 185] width 241 height 437
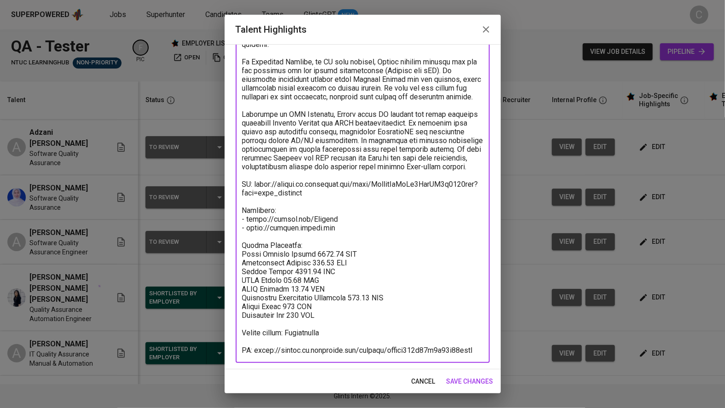
scroll to position [188, 0]
type textarea "Adzani is a Quality Assurance Engineer with around four years of experience in …"
click at [360, 379] on span "save changes" at bounding box center [470, 382] width 47 height 12
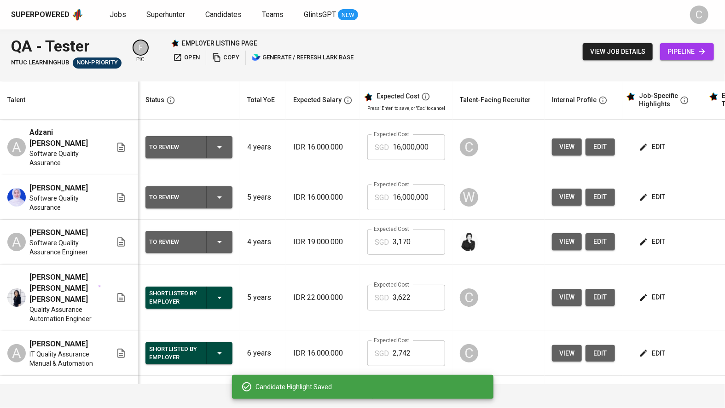
click at [360, 149] on input "16,000,000" at bounding box center [419, 147] width 52 height 26
type input "1"
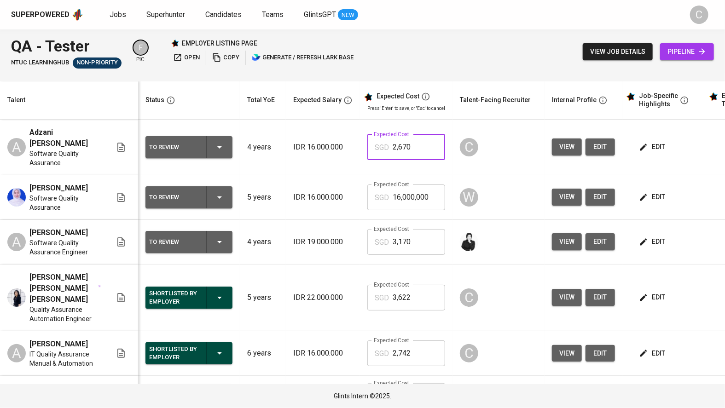
type input "2,670"
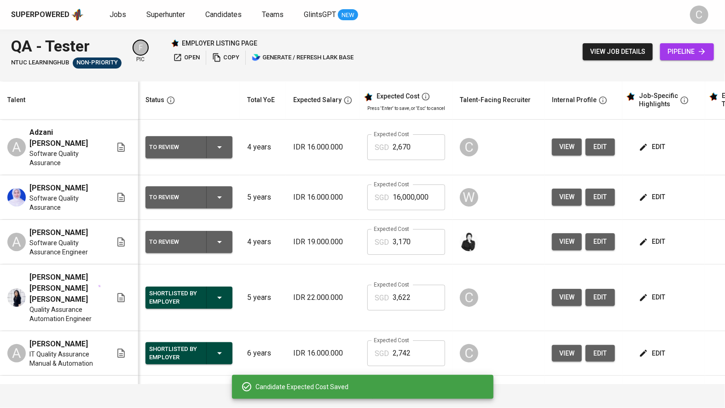
click at [360, 146] on span "edit" at bounding box center [653, 147] width 24 height 12
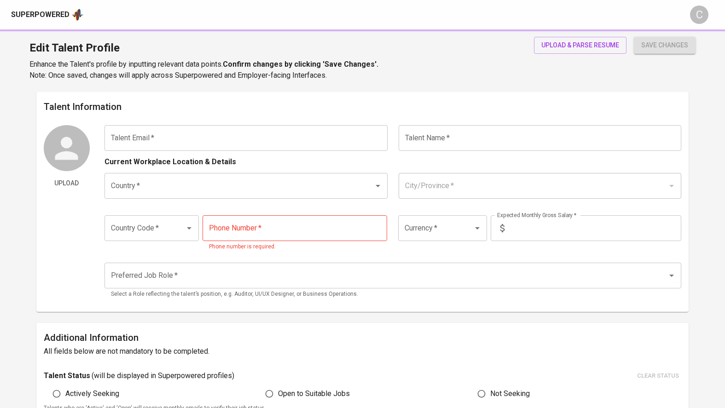
type input "[EMAIL_ADDRESS][DOMAIN_NAME]"
type input "Adzani [PERSON_NAME]"
type input "[GEOGRAPHIC_DATA]"
type input "[GEOGRAPHIC_DATA], [GEOGRAPHIC_DATA]"
type input "+62"
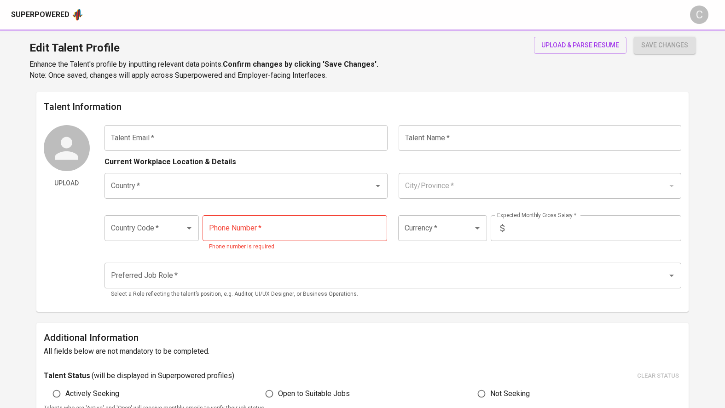
type input "[PHONE_NUMBER]"
type input "IDR"
type input "QA Engineer"
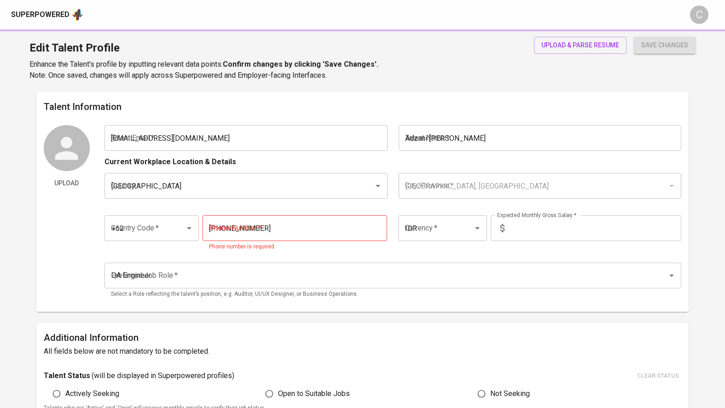
radio input "true"
type input "4"
type input "Immediately Available"
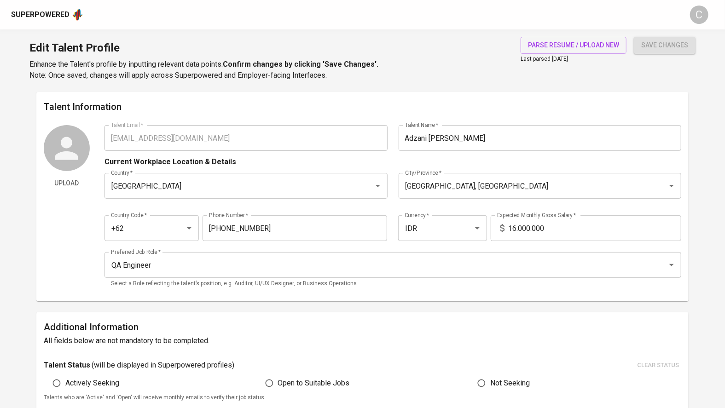
click at [515, 227] on input "16.000.000" at bounding box center [594, 228] width 173 height 26
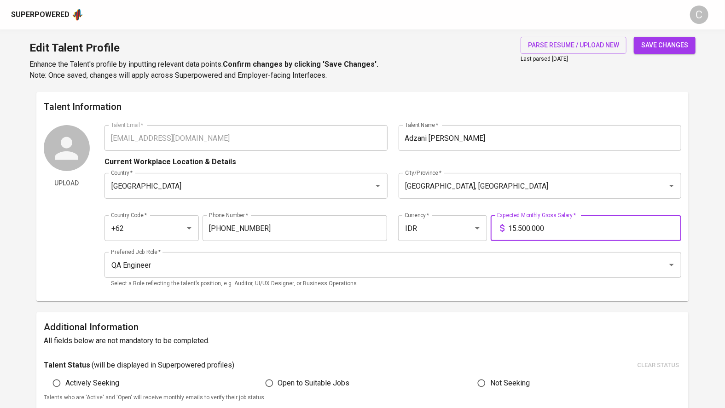
type input "15.500.000"
click at [658, 46] on span "save changes" at bounding box center [664, 46] width 47 height 12
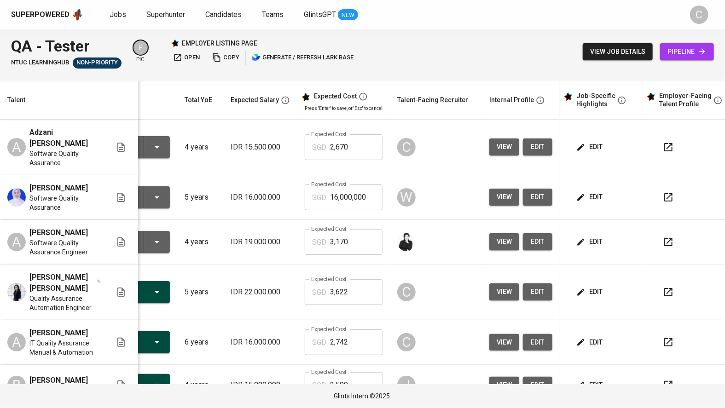
scroll to position [0, 71]
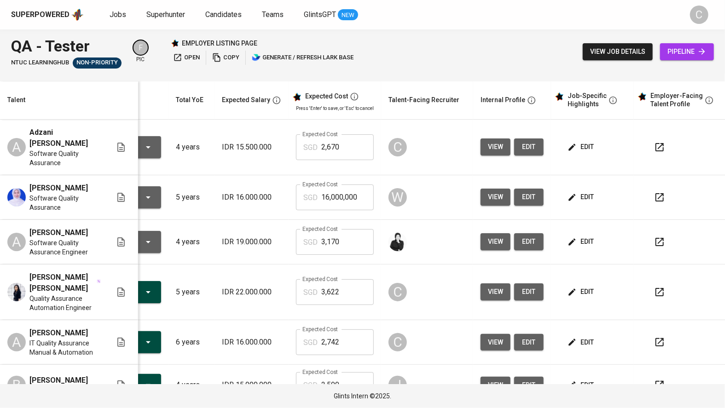
click at [661, 149] on icon "button" at bounding box center [660, 147] width 8 height 8
click at [182, 55] on span "open" at bounding box center [186, 57] width 27 height 11
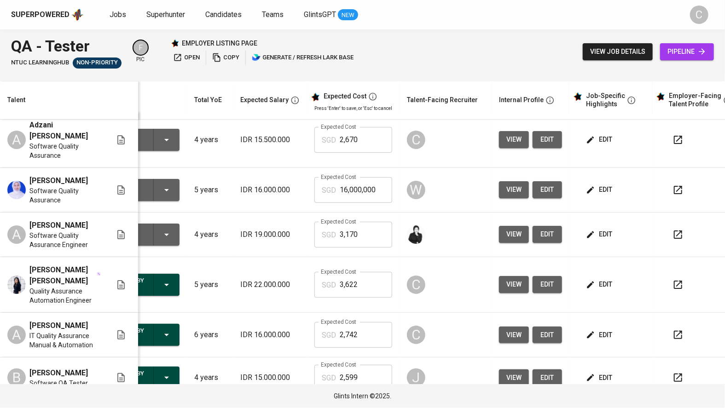
scroll to position [0, 63]
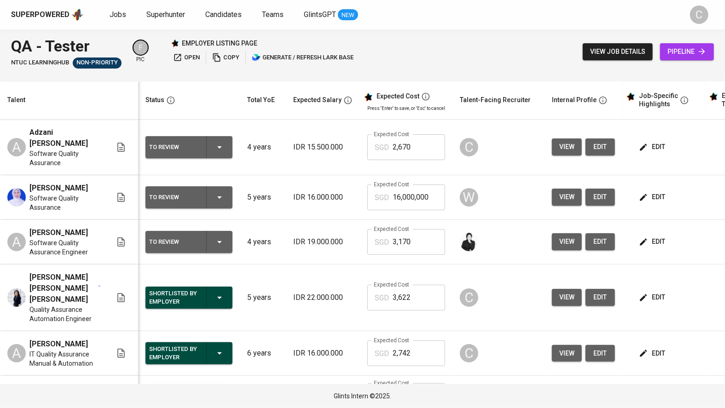
click at [639, 196] on button "edit" at bounding box center [653, 197] width 32 height 17
click at [645, 247] on icon "button" at bounding box center [643, 242] width 9 height 9
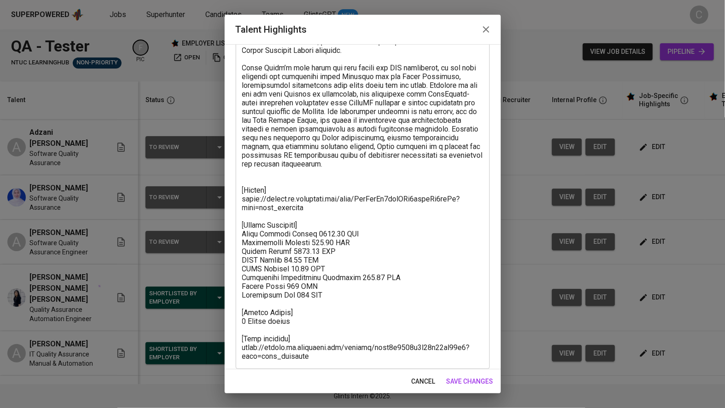
scroll to position [162, 0]
